Goal: Information Seeking & Learning: Understand process/instructions

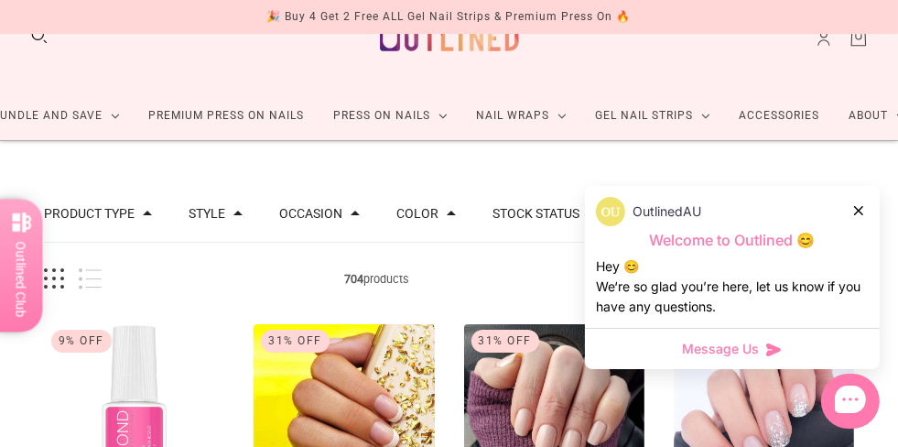
scroll to position [48, 0]
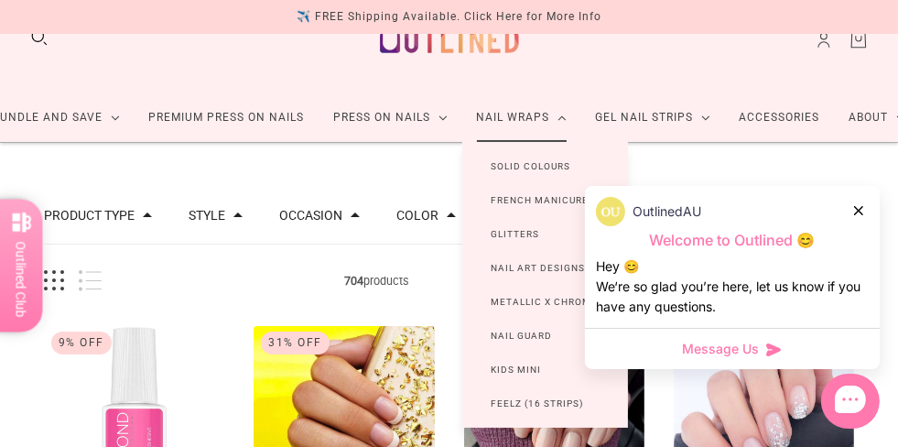
click at [502, 338] on link "Nail Guard" at bounding box center [522, 336] width 120 height 34
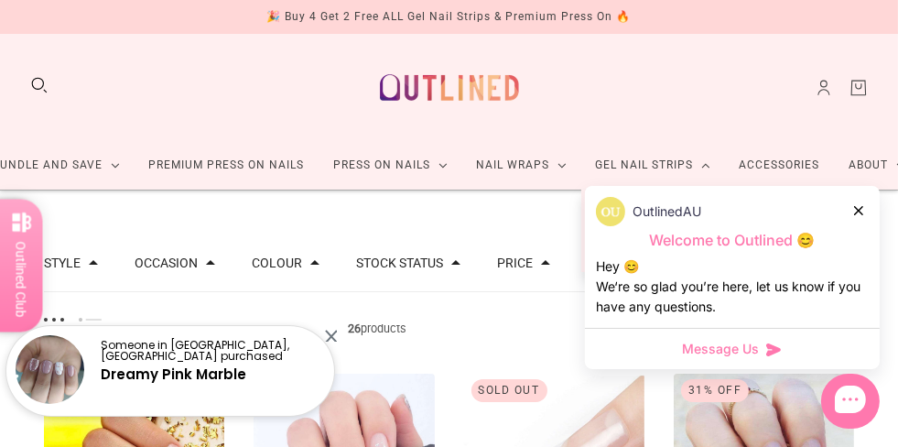
click at [619, 166] on link "Gel Nail Strips" at bounding box center [653, 165] width 144 height 49
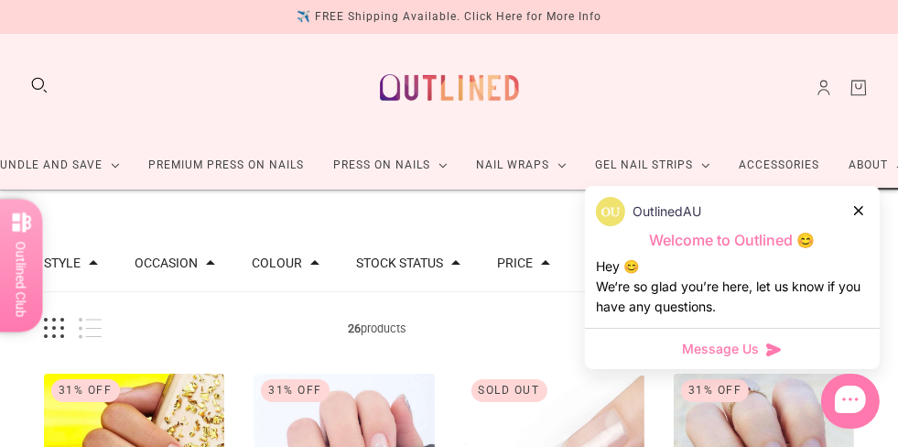
click at [896, 163] on icon at bounding box center [900, 165] width 9 height 5
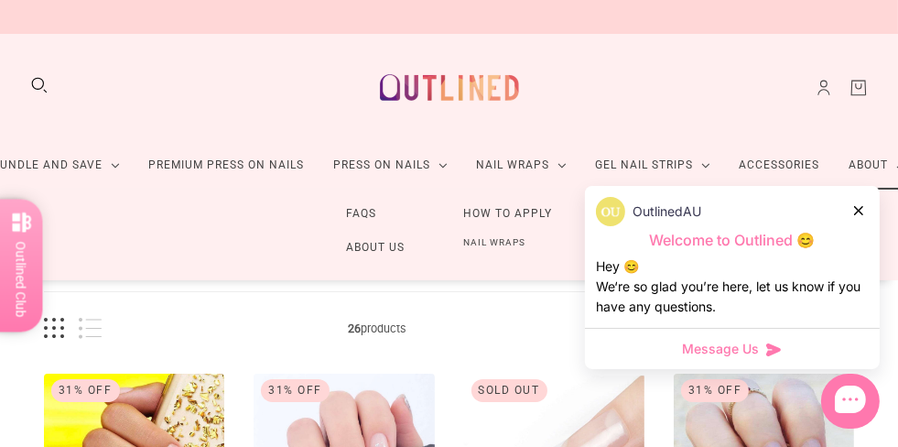
click at [896, 163] on icon at bounding box center [900, 165] width 9 height 5
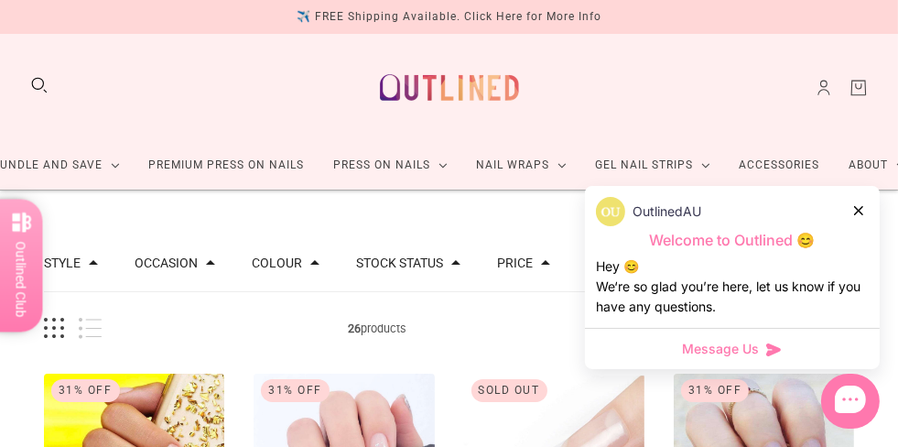
click at [861, 206] on icon at bounding box center [858, 210] width 9 height 9
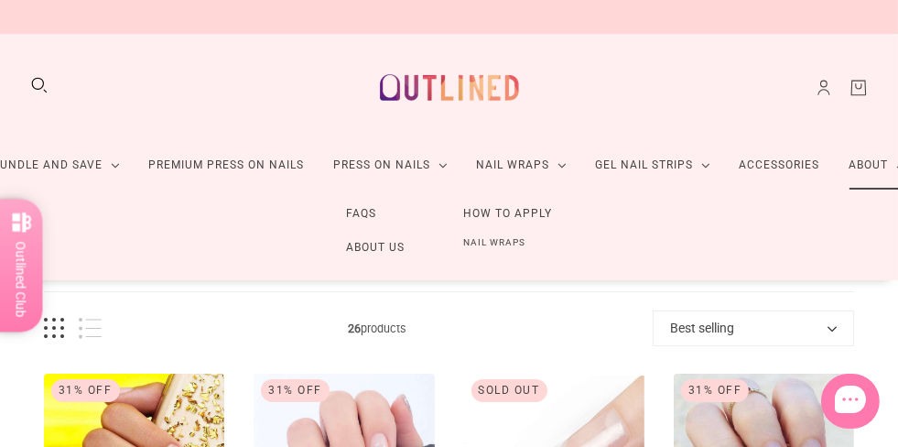
click at [511, 213] on link "How to Apply" at bounding box center [507, 214] width 147 height 34
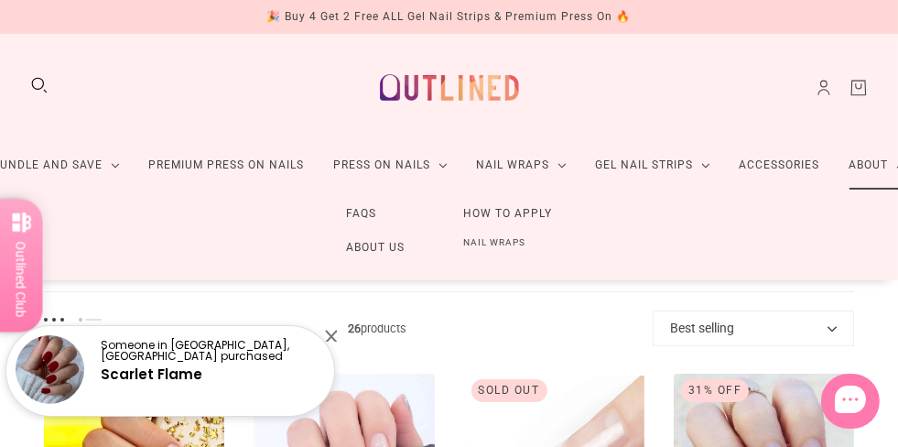
click at [493, 248] on link "Nail Wraps" at bounding box center [494, 243] width 121 height 24
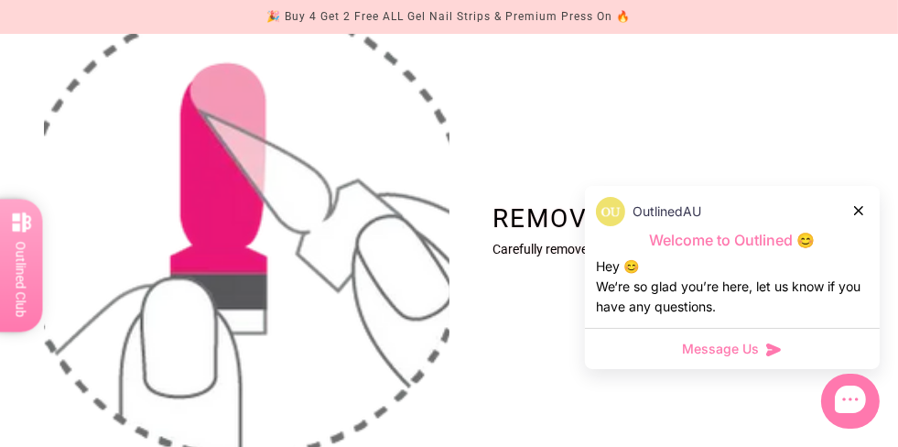
scroll to position [296, 0]
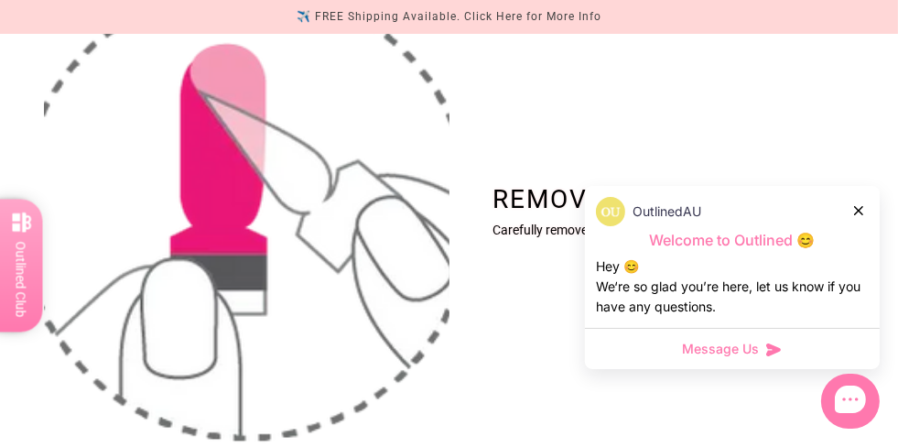
click at [863, 216] on div at bounding box center [859, 209] width 11 height 19
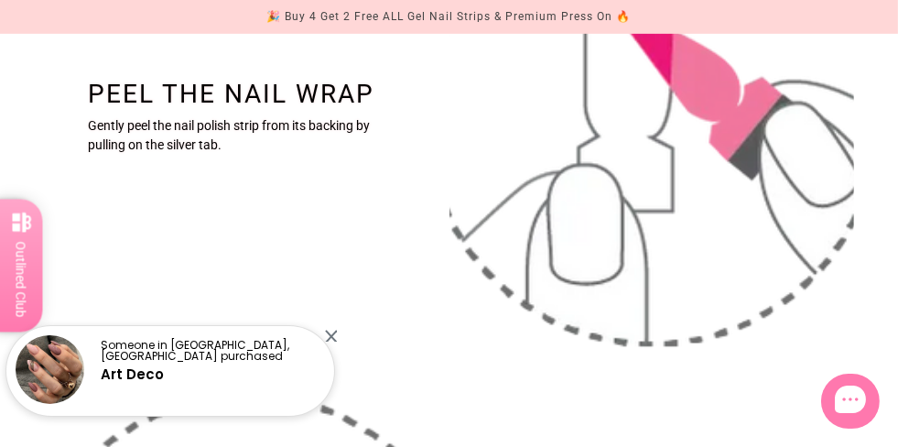
scroll to position [1005, 0]
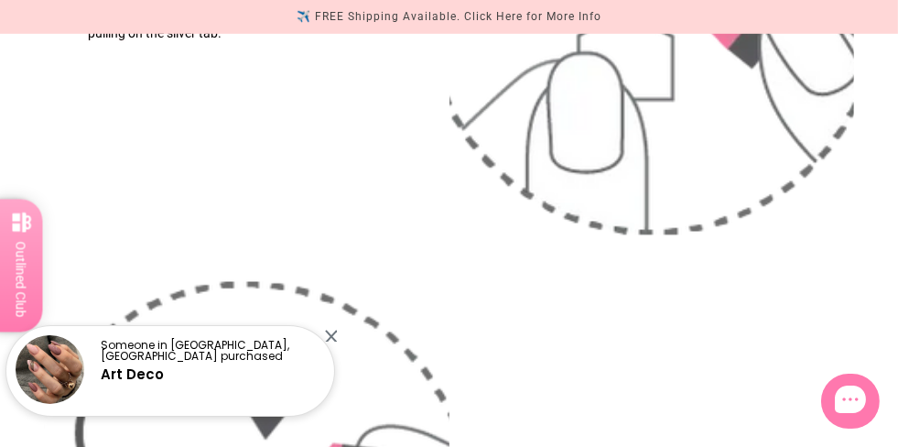
click at [331, 336] on div at bounding box center [331, 336] width 12 height 12
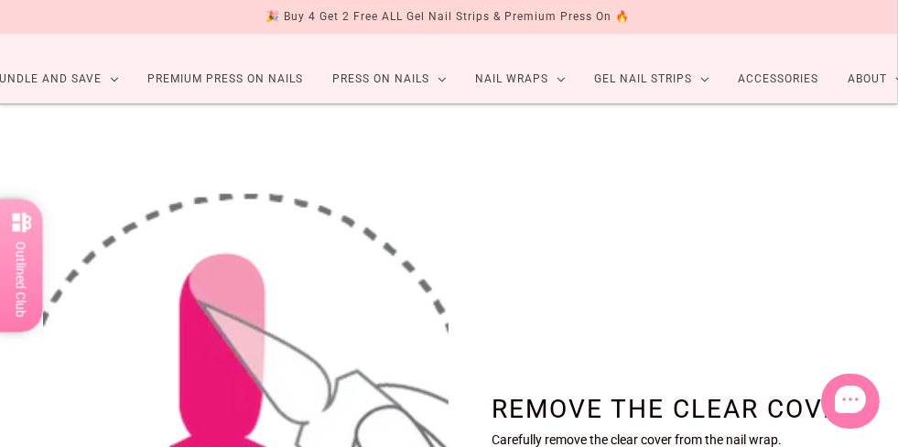
scroll to position [0, 1]
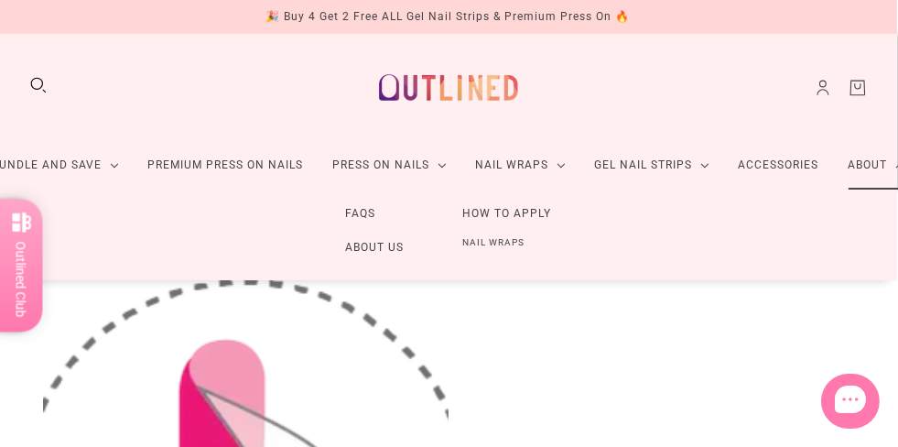
click at [364, 211] on link "FAQs" at bounding box center [360, 214] width 89 height 34
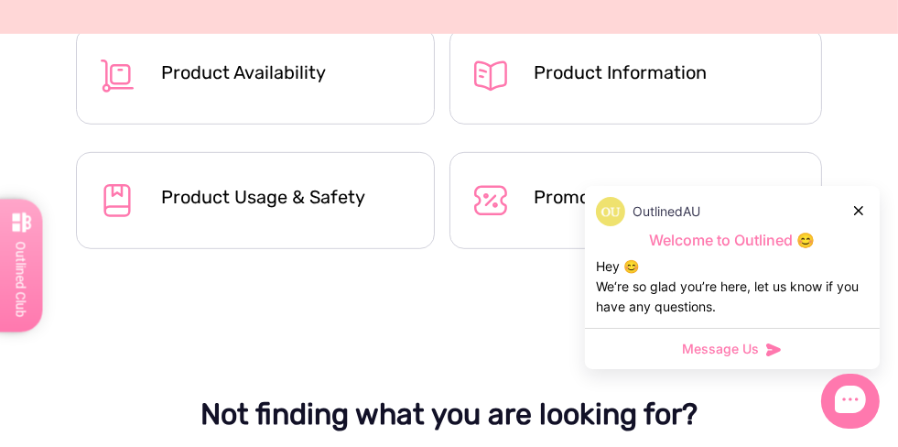
scroll to position [954, 0]
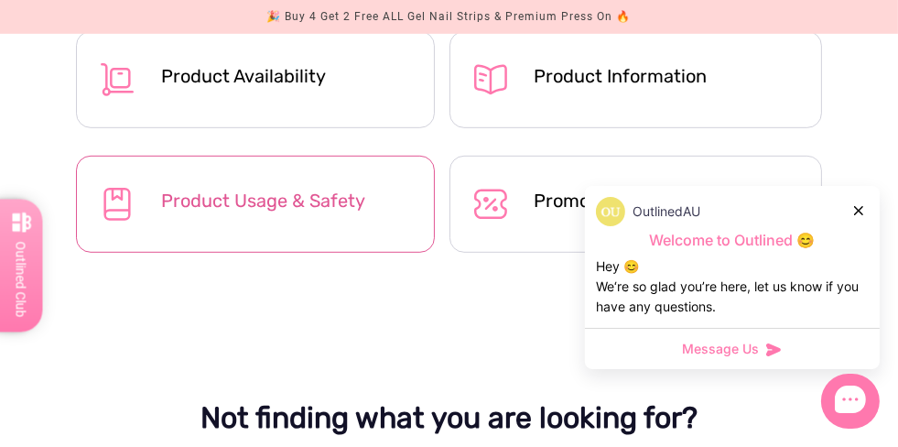
click at [274, 201] on div "Product Usage & Safety" at bounding box center [286, 200] width 250 height 22
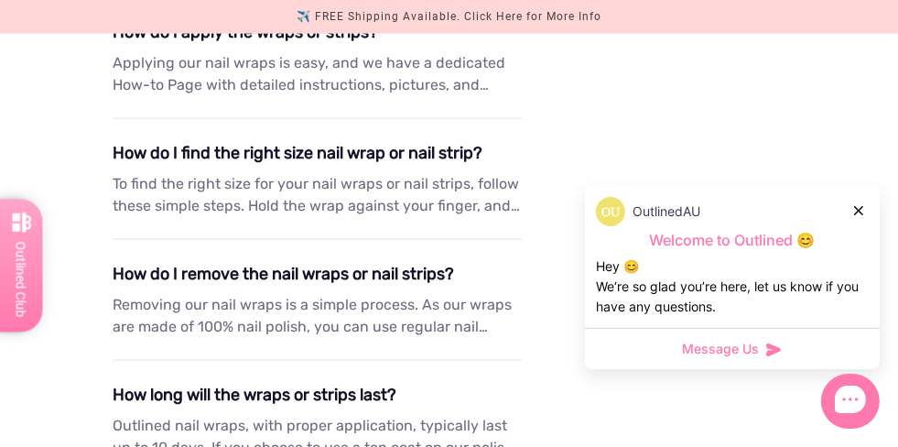
scroll to position [2101, 0]
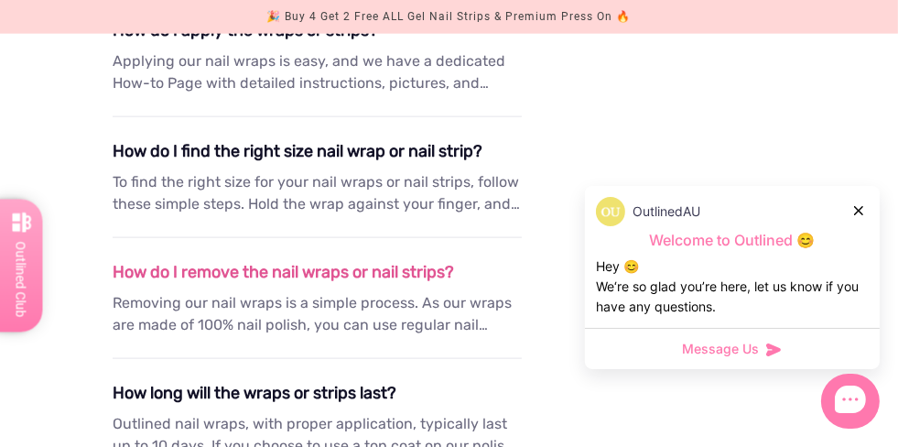
click at [302, 271] on div "How do I remove the nail wraps or nail strips?" at bounding box center [317, 272] width 408 height 25
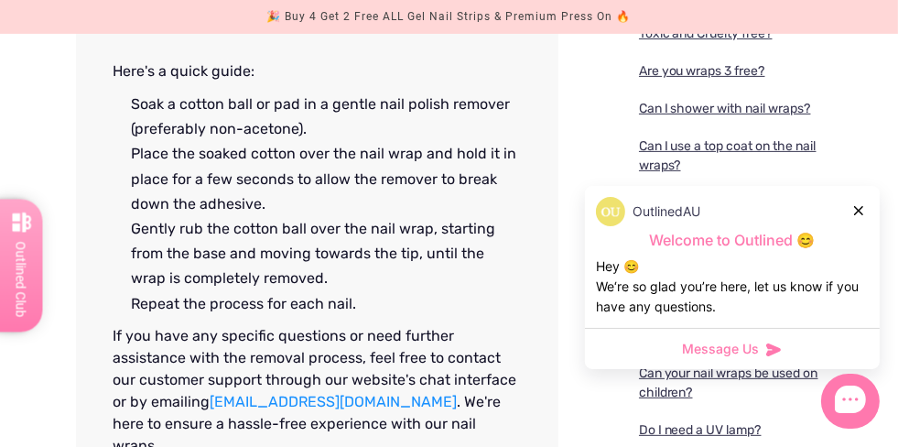
scroll to position [649, 0]
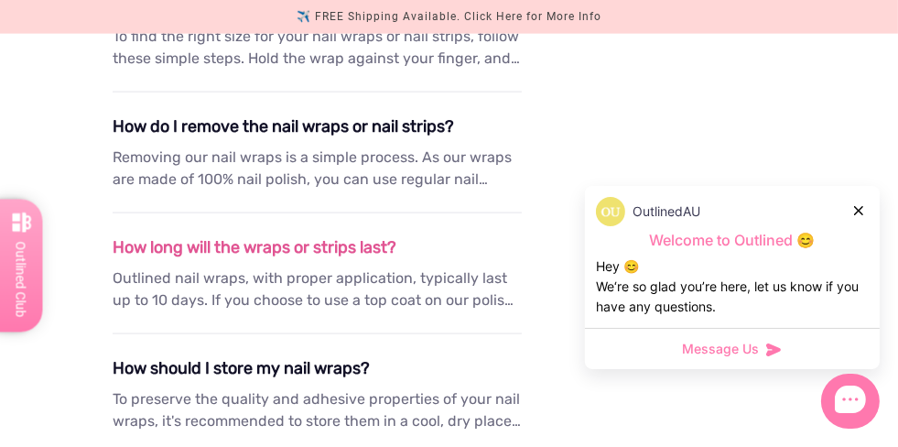
scroll to position [2244, 0]
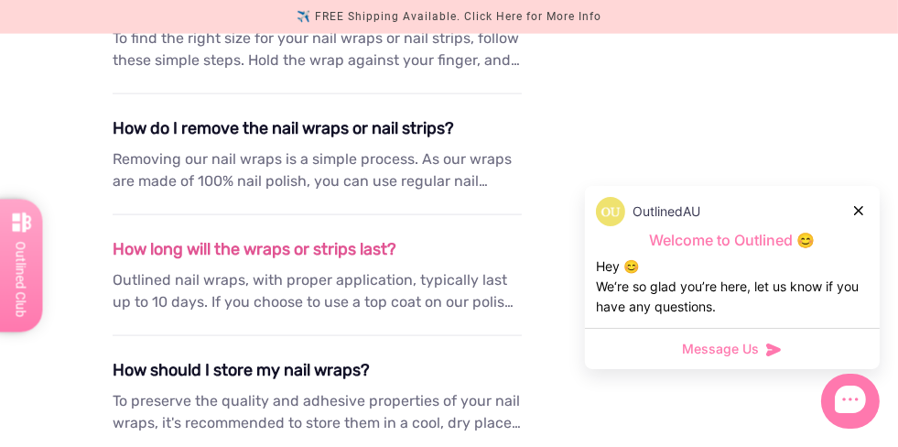
click at [292, 251] on div "How long will the wraps or strips last?" at bounding box center [317, 249] width 408 height 25
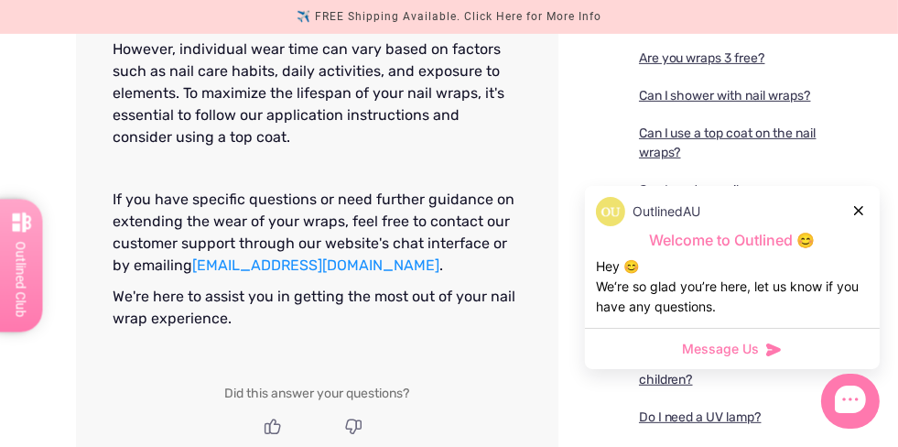
scroll to position [666, 0]
